Goal: Entertainment & Leisure: Consume media (video, audio)

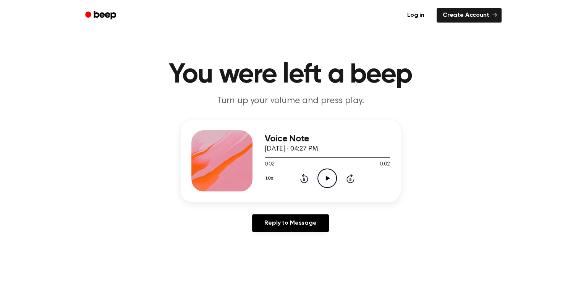
click at [325, 179] on icon "Play Audio" at bounding box center [327, 177] width 19 height 19
click at [321, 172] on icon "Play Audio" at bounding box center [327, 177] width 19 height 19
click at [324, 176] on icon "Play Audio" at bounding box center [327, 177] width 19 height 19
click at [328, 177] on icon "Play Audio" at bounding box center [327, 177] width 19 height 19
click at [324, 177] on icon "Play Audio" at bounding box center [327, 177] width 19 height 19
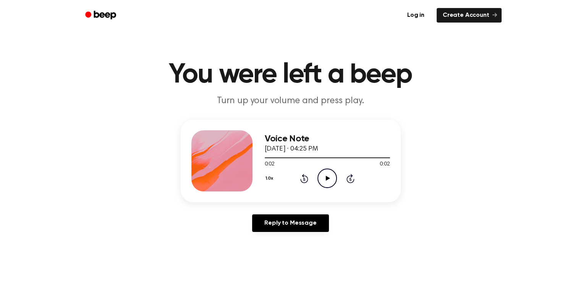
click at [324, 174] on icon "Play Audio" at bounding box center [327, 177] width 19 height 19
click at [328, 180] on icon "Play Audio" at bounding box center [327, 177] width 19 height 19
click at [327, 181] on icon "Play Audio" at bounding box center [327, 177] width 19 height 19
click at [329, 178] on icon at bounding box center [328, 178] width 4 height 5
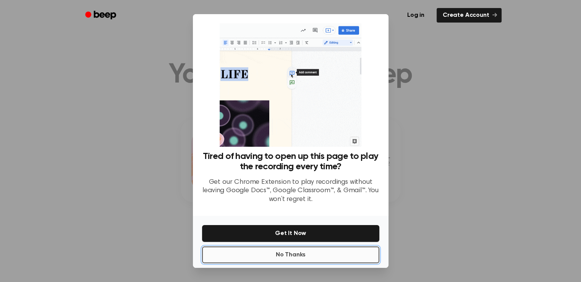
click at [289, 255] on button "No Thanks" at bounding box center [290, 254] width 177 height 17
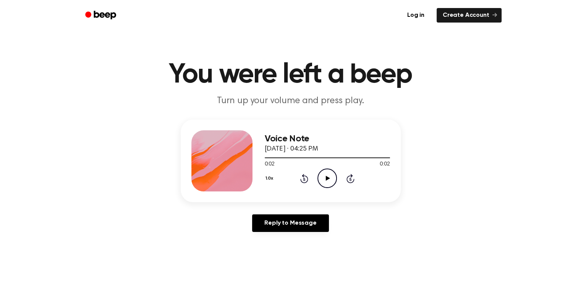
click at [326, 177] on icon at bounding box center [328, 178] width 4 height 5
click at [327, 177] on icon at bounding box center [328, 178] width 4 height 5
click at [327, 177] on icon "Pause Audio" at bounding box center [327, 177] width 19 height 19
click at [329, 178] on icon at bounding box center [328, 178] width 4 height 5
click at [326, 180] on icon at bounding box center [328, 178] width 4 height 5
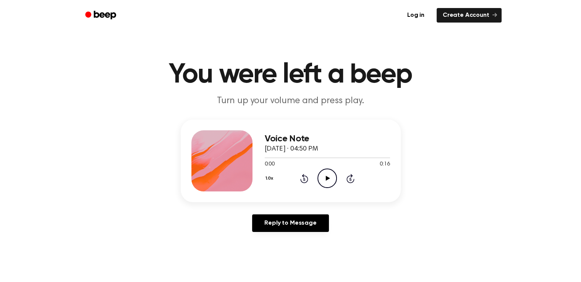
click at [326, 177] on icon at bounding box center [328, 178] width 4 height 5
click at [329, 177] on icon "Play Audio" at bounding box center [327, 177] width 19 height 19
click at [321, 176] on icon "Play Audio" at bounding box center [327, 177] width 19 height 19
click at [323, 176] on icon "Play Audio" at bounding box center [327, 177] width 19 height 19
click at [327, 178] on icon at bounding box center [328, 178] width 4 height 5
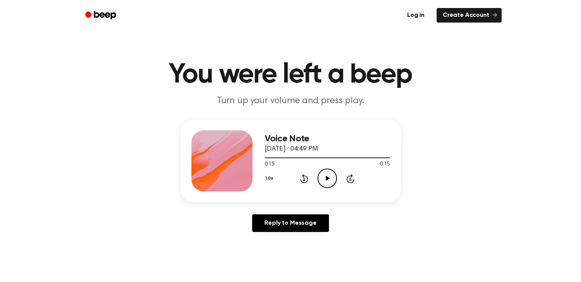
click at [324, 180] on icon "Play Audio" at bounding box center [327, 177] width 19 height 19
click at [326, 178] on icon "Play Audio" at bounding box center [327, 177] width 19 height 19
click at [327, 180] on icon "Play Audio" at bounding box center [327, 177] width 19 height 19
click at [327, 176] on icon "Play Audio" at bounding box center [327, 177] width 19 height 19
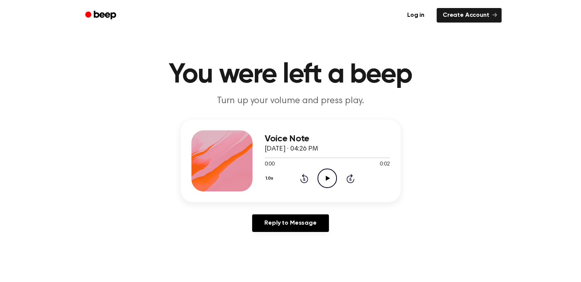
click at [326, 176] on icon "Play Audio" at bounding box center [327, 177] width 19 height 19
click at [329, 179] on icon "Play Audio" at bounding box center [327, 177] width 19 height 19
click at [325, 179] on icon "Play Audio" at bounding box center [327, 177] width 19 height 19
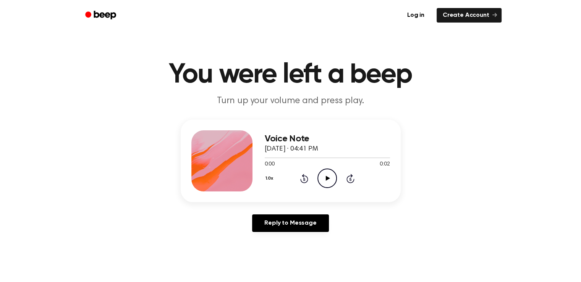
click at [326, 175] on icon "Play Audio" at bounding box center [327, 177] width 19 height 19
click at [327, 183] on icon "Play Audio" at bounding box center [327, 177] width 19 height 19
click at [322, 176] on icon "Play Audio" at bounding box center [327, 177] width 19 height 19
click at [326, 176] on icon "Play Audio" at bounding box center [327, 177] width 19 height 19
